Goal: Find specific page/section: Find specific page/section

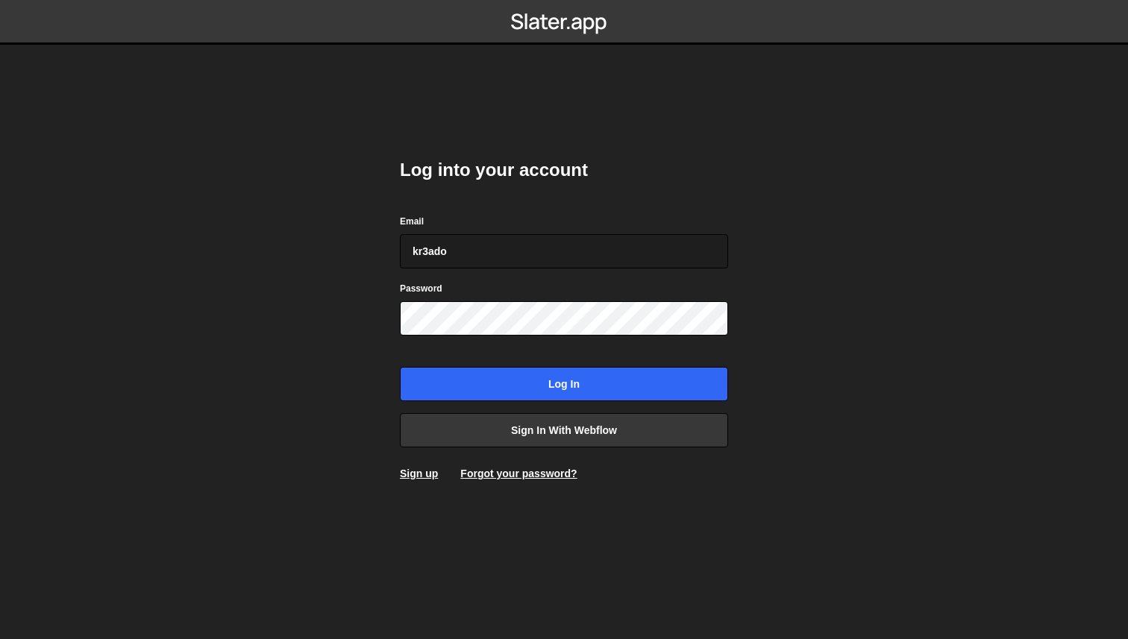
type input "kr3ado@luanstudio.com"
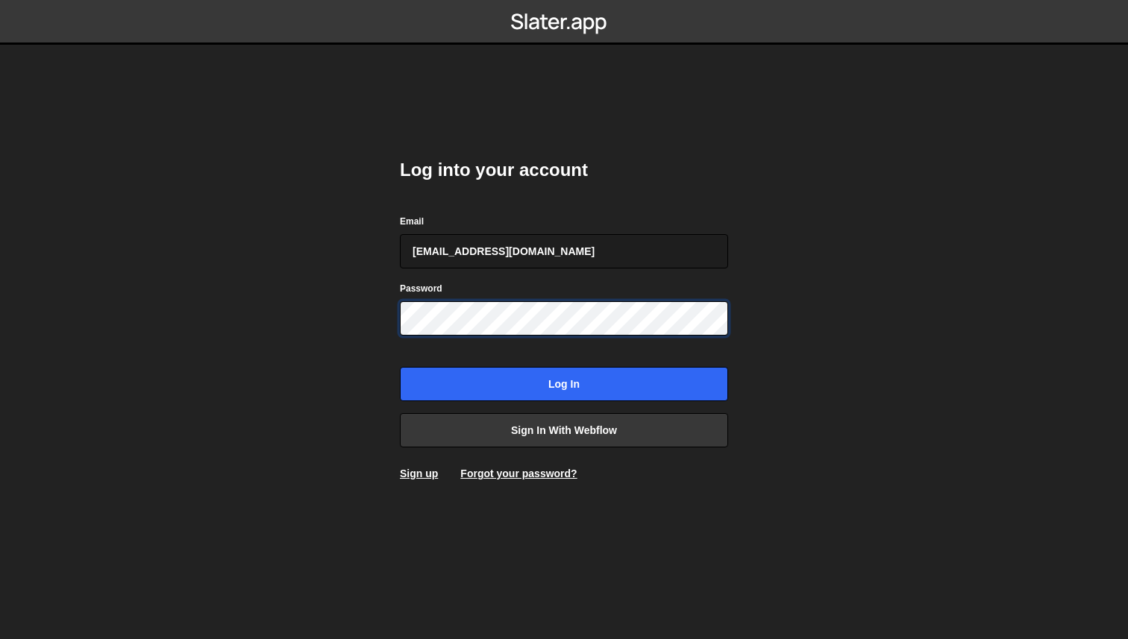
click at [400, 367] on input "Log in" at bounding box center [564, 384] width 328 height 34
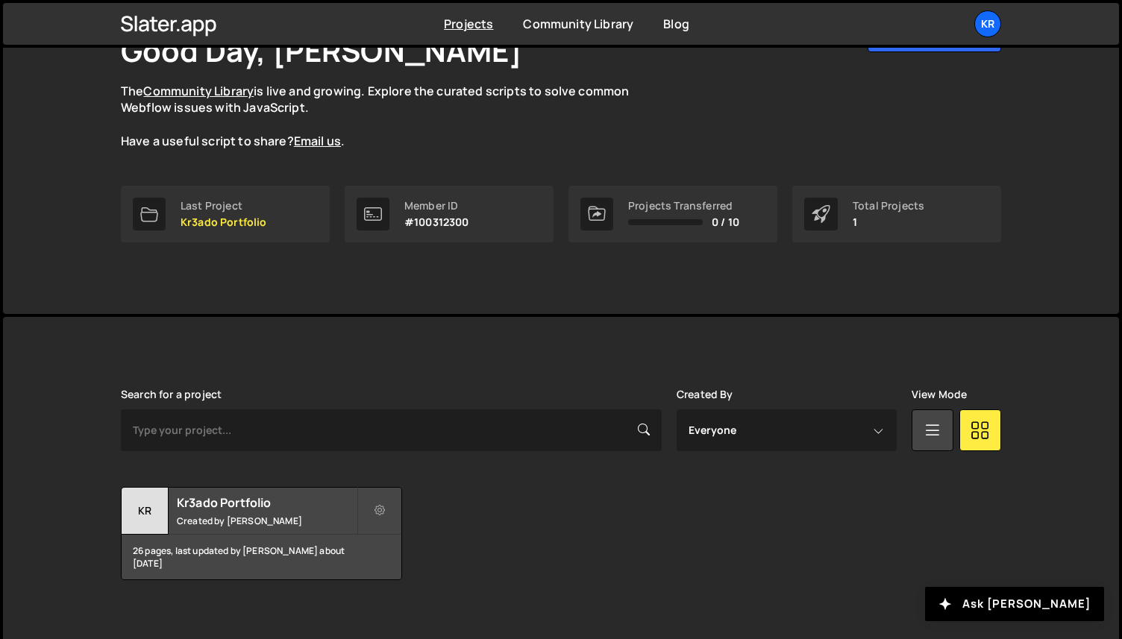
scroll to position [120, 0]
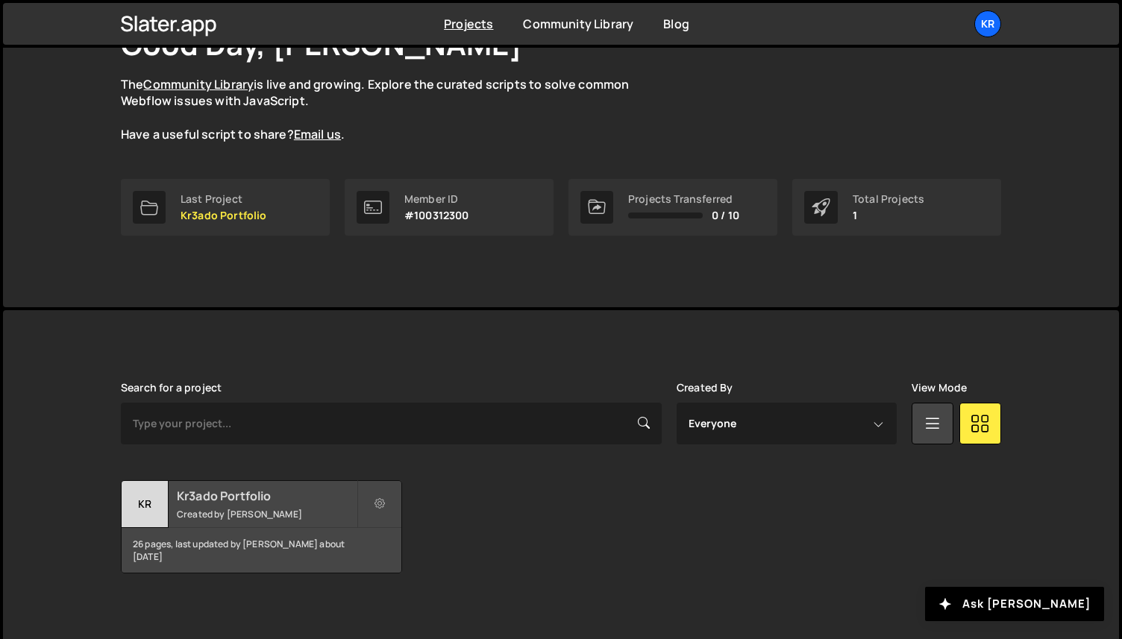
click at [240, 504] on div "Kr3ado Portfolio Created by Alejandro Hinojosa" at bounding box center [262, 504] width 280 height 46
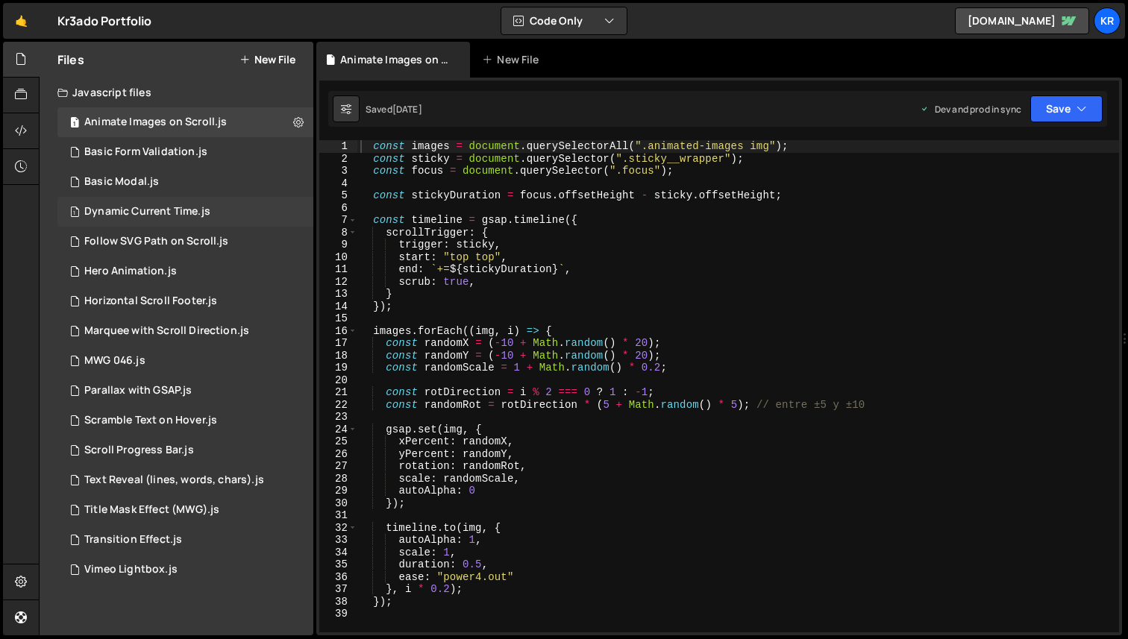
click at [152, 214] on div "Dynamic Current Time.js" at bounding box center [147, 211] width 126 height 13
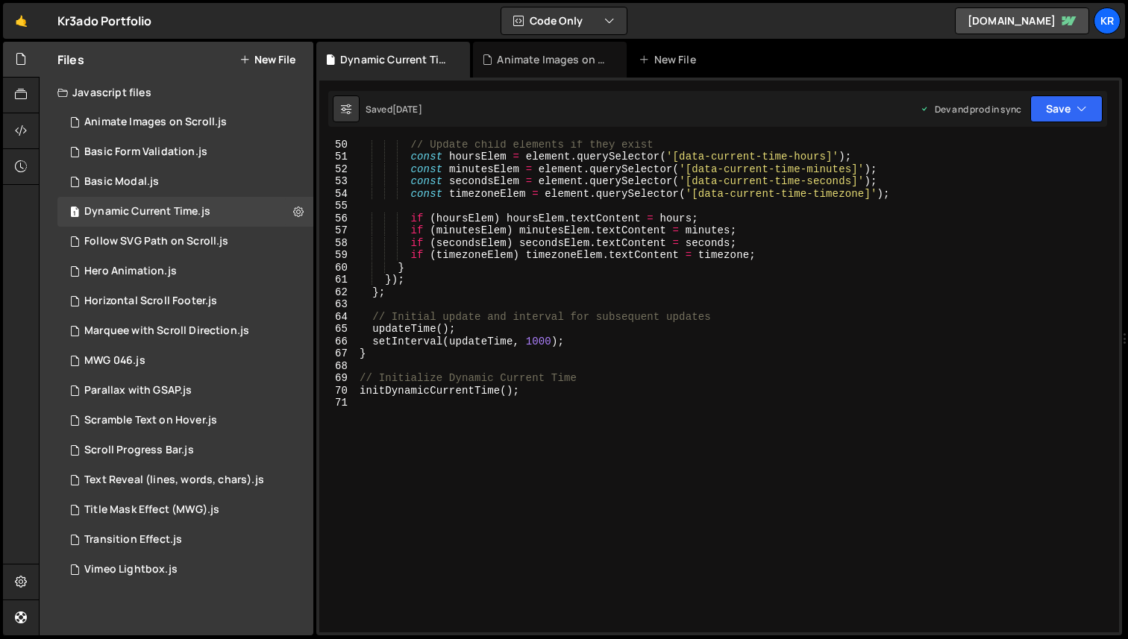
scroll to position [621, 0]
